Goal: Task Accomplishment & Management: Manage account settings

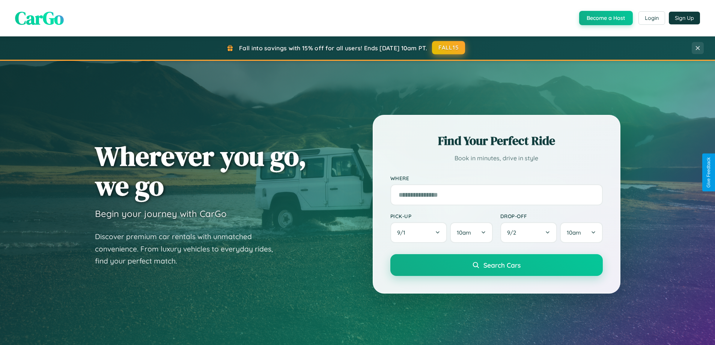
click at [449, 48] on button "FALL15" at bounding box center [448, 48] width 33 height 14
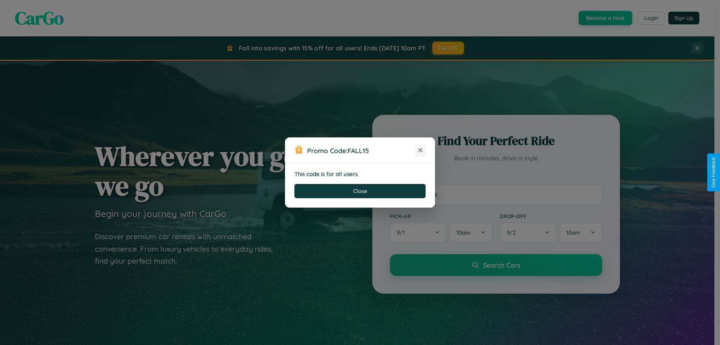
click at [420, 150] on icon at bounding box center [421, 150] width 8 height 8
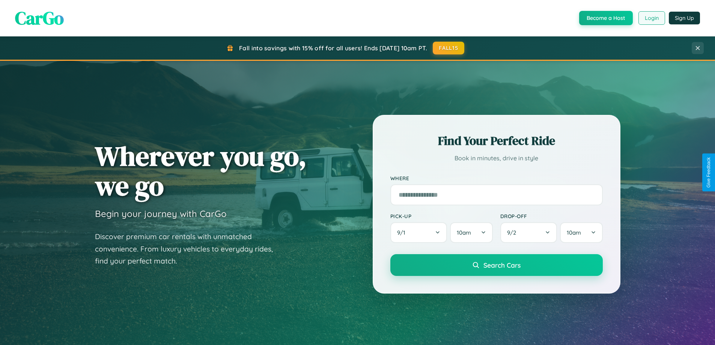
click at [651, 18] on button "Login" at bounding box center [651, 18] width 27 height 14
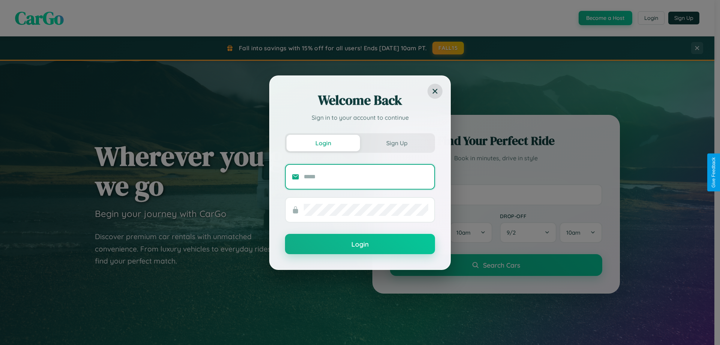
click at [366, 176] on input "text" at bounding box center [366, 177] width 125 height 12
type input "**********"
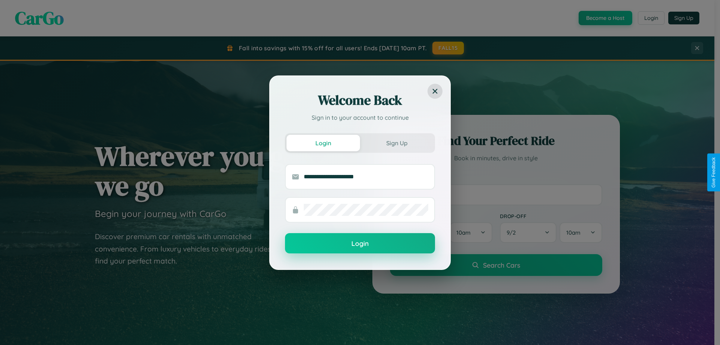
click at [360, 243] on button "Login" at bounding box center [360, 243] width 150 height 20
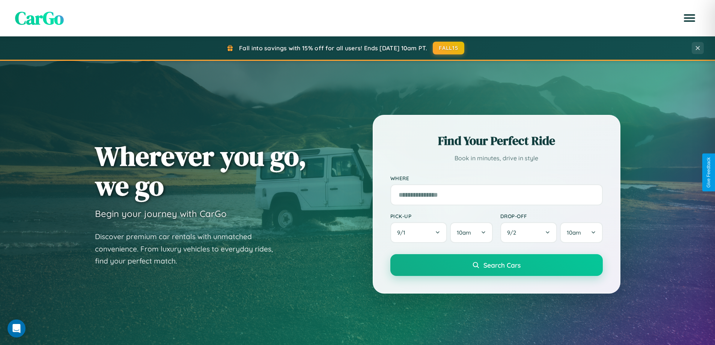
scroll to position [22, 0]
